Goal: Information Seeking & Learning: Learn about a topic

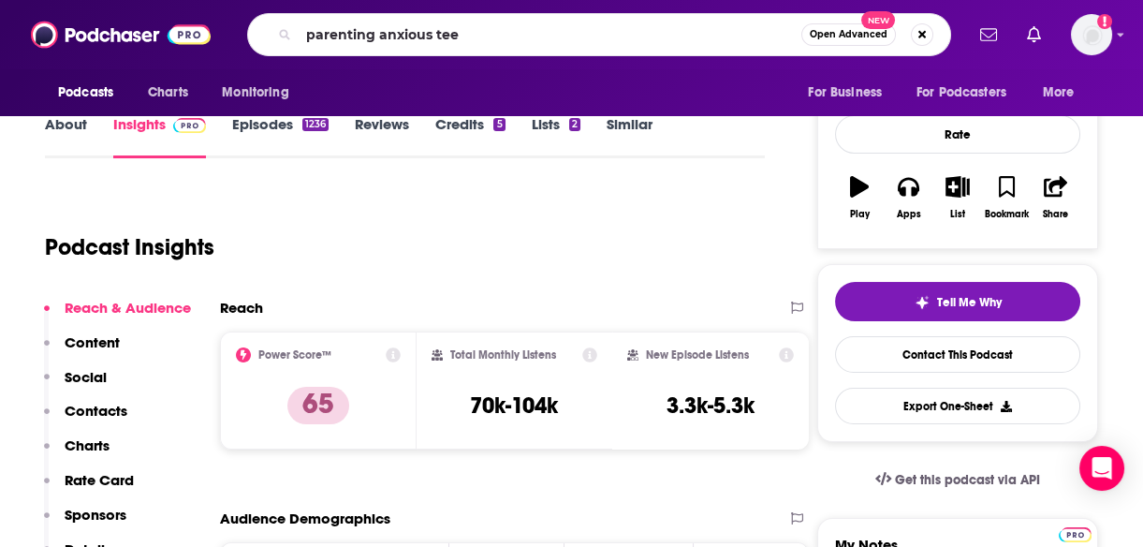
type input "parenting anxious teen"
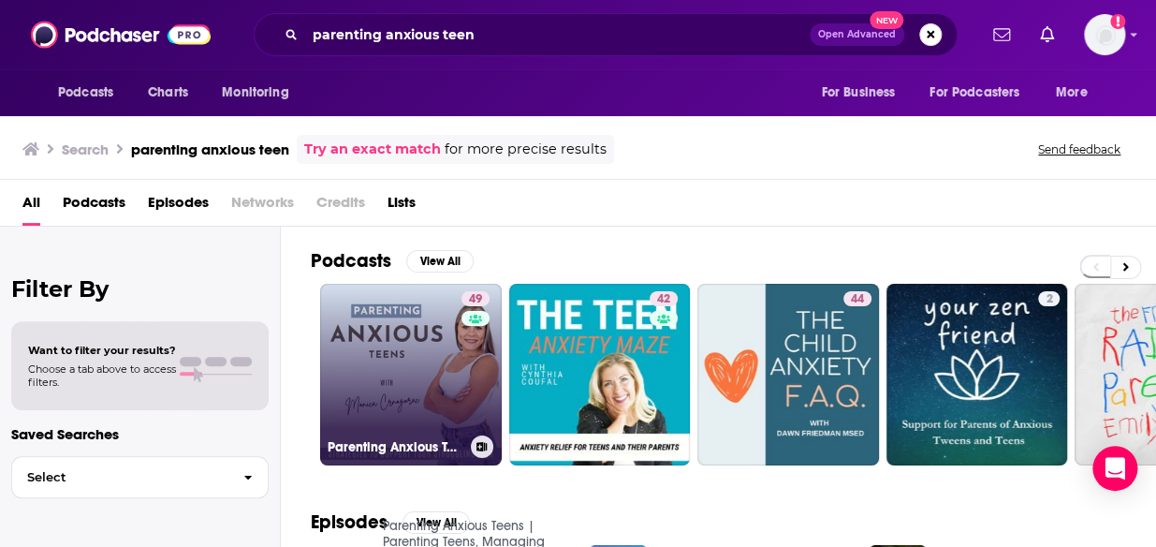
click at [423, 371] on link "49 Parenting Anxious Teens | Parenting Teens, Managing Teen Anxiety, Parenting …" at bounding box center [411, 375] width 182 height 182
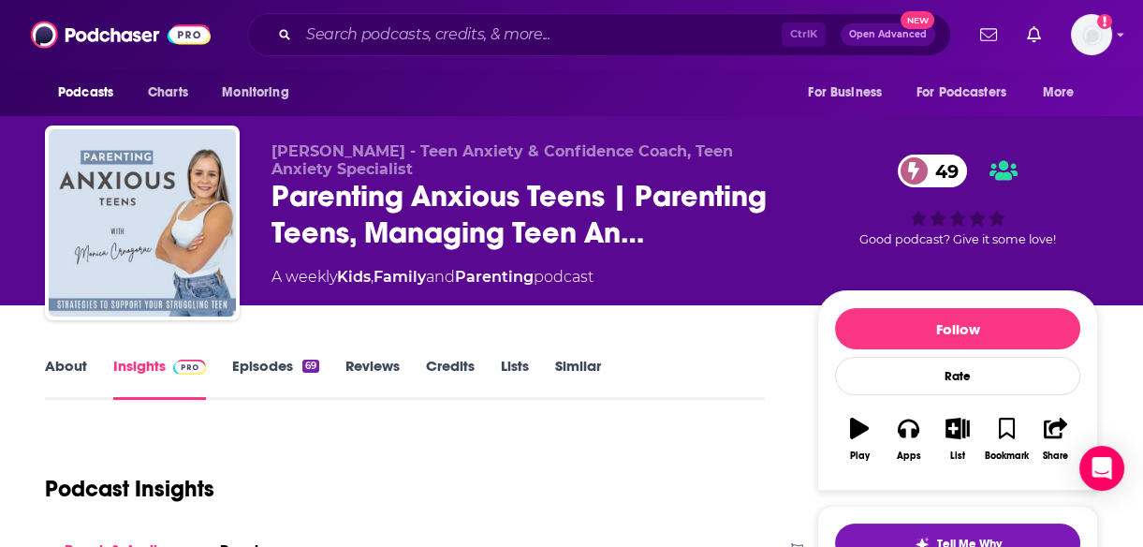
click at [588, 489] on div "Podcast Insights" at bounding box center [397, 477] width 705 height 95
click at [67, 362] on link "About" at bounding box center [66, 378] width 42 height 43
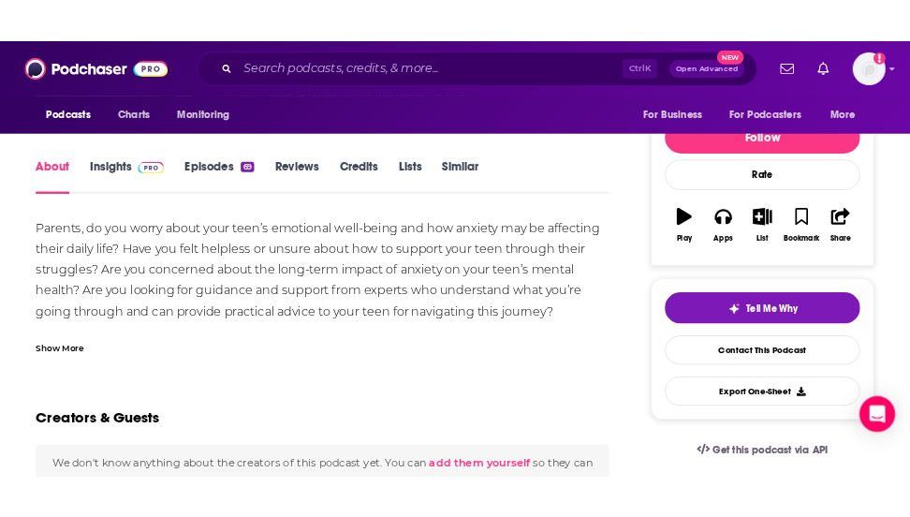
scroll to position [218, 0]
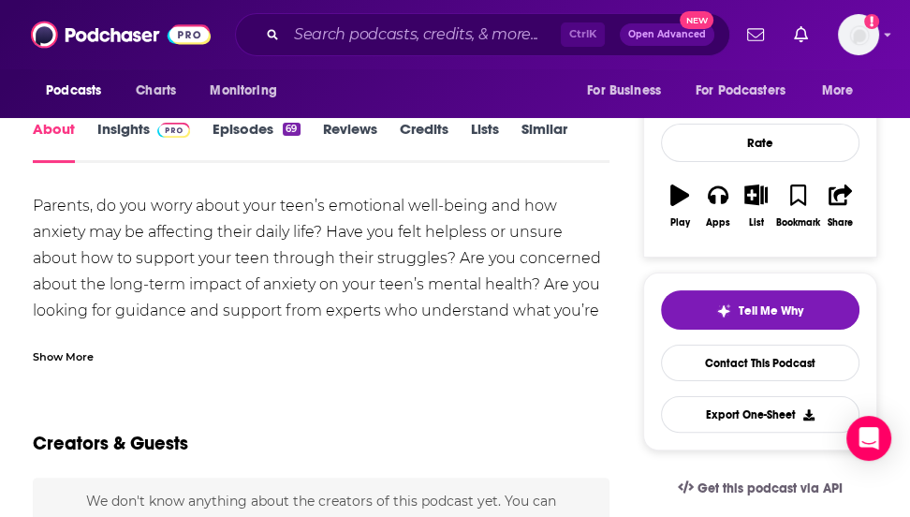
click at [78, 356] on div "Show More" at bounding box center [63, 355] width 61 height 18
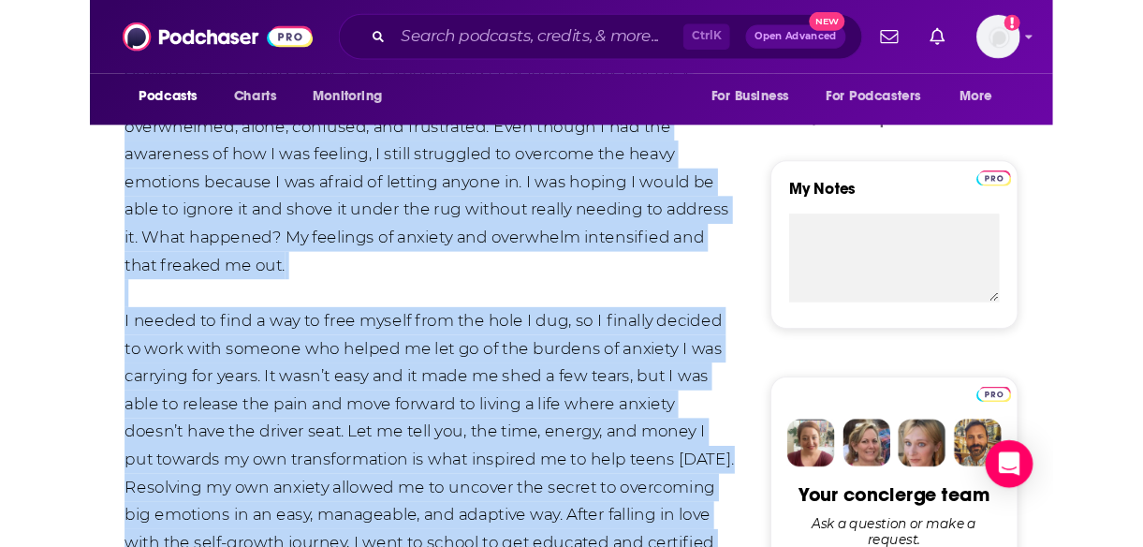
scroll to position [770, 0]
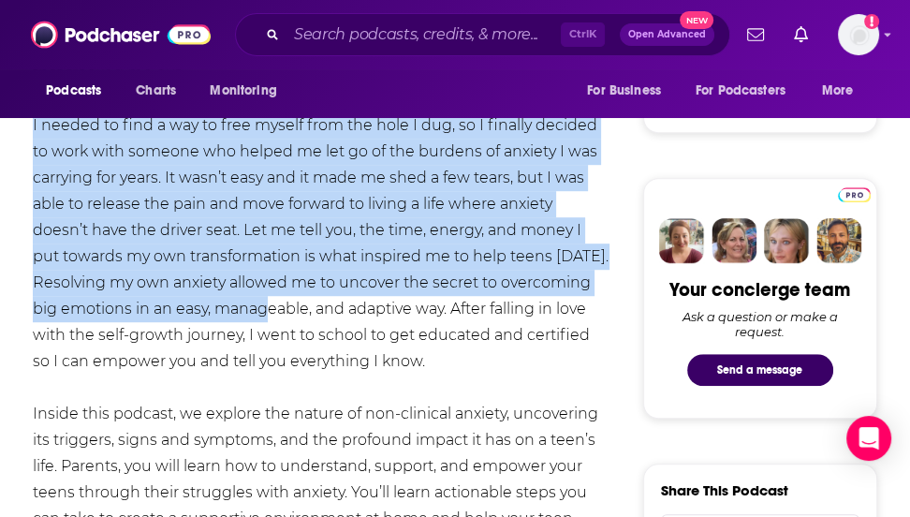
drag, startPoint x: 35, startPoint y: 201, endPoint x: 265, endPoint y: 315, distance: 257.0
click at [265, 315] on div "Parents, do you worry about your teen’s emotional well-being and how anxiety ma…" at bounding box center [321, 309] width 577 height 1337
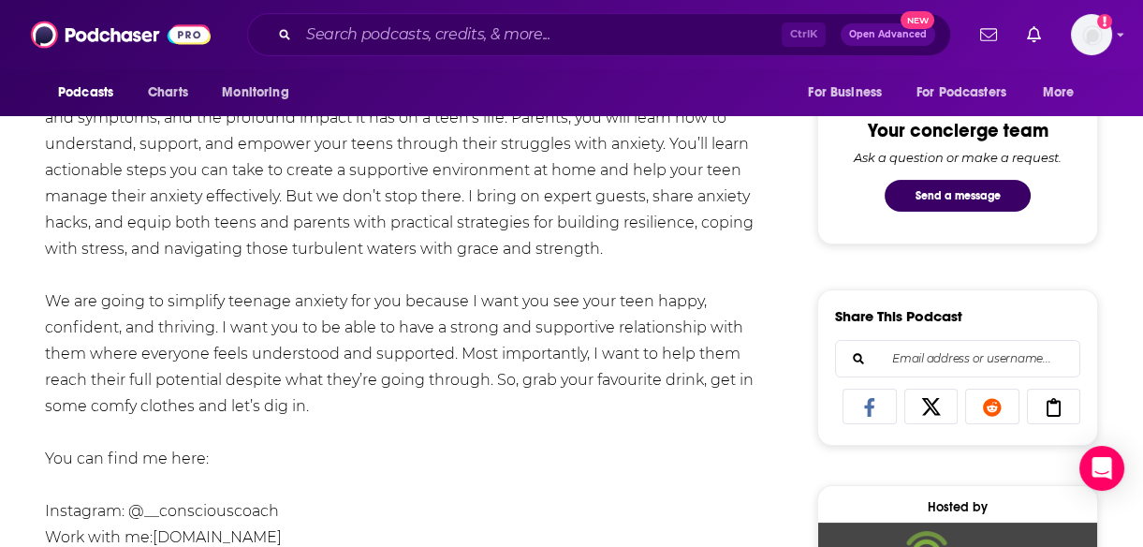
scroll to position [964, 0]
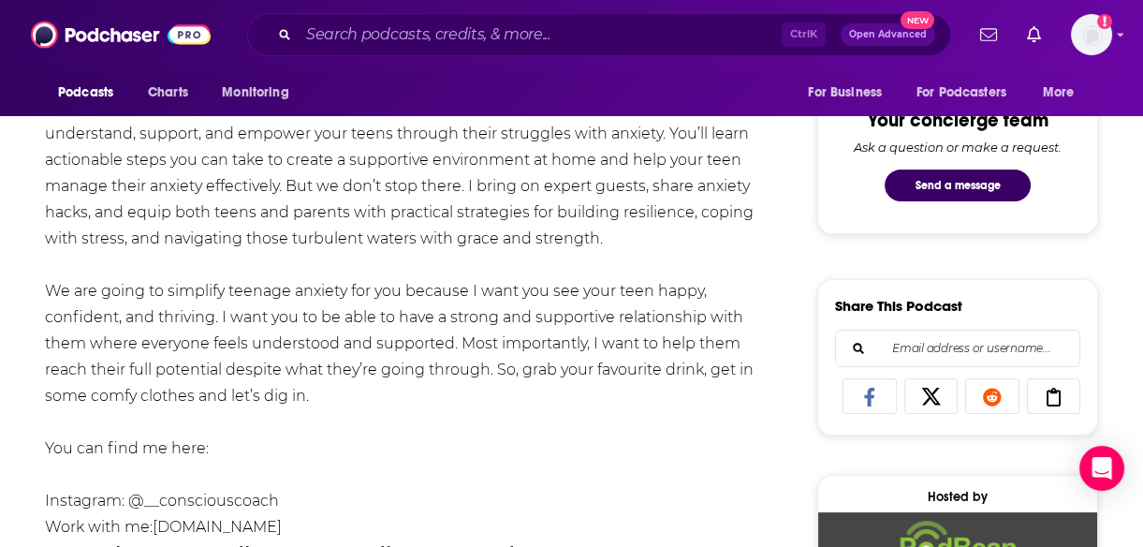
drag, startPoint x: 343, startPoint y: 394, endPoint x: 557, endPoint y: 398, distance: 213.4
click at [557, 398] on div "Parents, do you worry about your teen’s emotional well-being and how anxiety ma…" at bounding box center [405, 16] width 720 height 1101
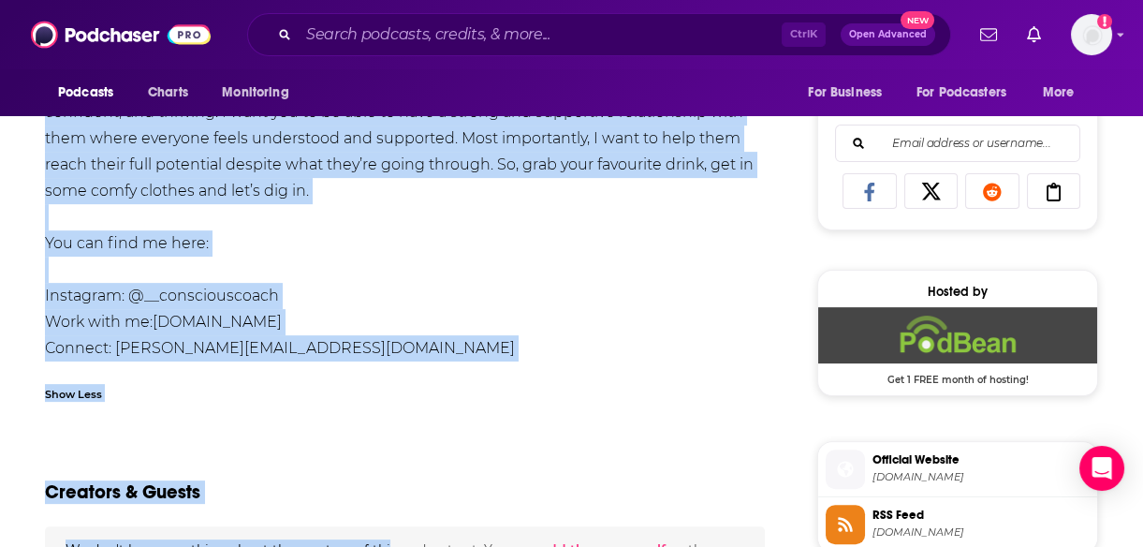
scroll to position [1187, 0]
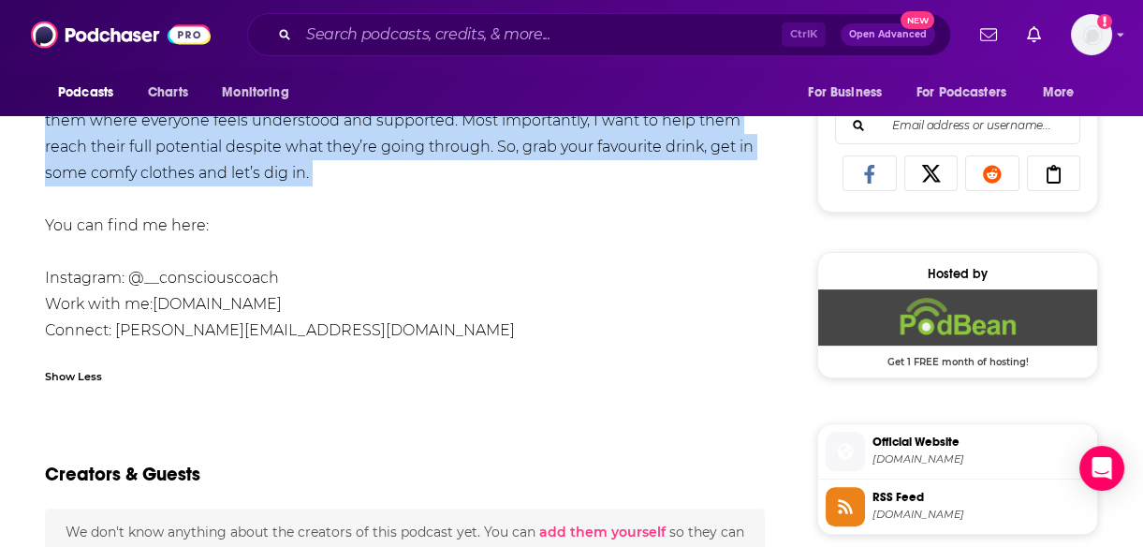
drag, startPoint x: 43, startPoint y: 221, endPoint x: 337, endPoint y: 187, distance: 295.8
click at [337, 187] on div "About Insights Episodes 69 Reviews Credits Lists Similar Parents, do you worry …" at bounding box center [416, 467] width 802 height 2601
copy div "Loremip, do sit ametc adipi elit sedd’e temporinc utla-etdol mag ali enimadm ve…"
